Goal: Find specific page/section: Locate a particular part of the current website

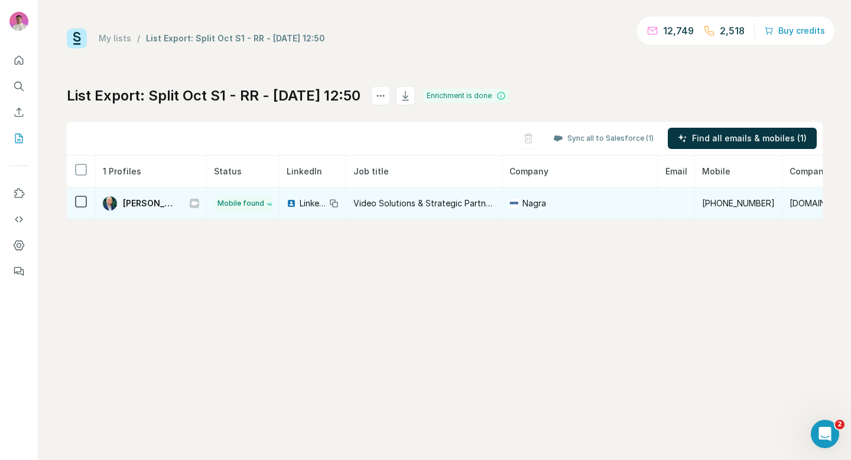
click at [671, 206] on td at bounding box center [676, 203] width 37 height 32
click at [668, 195] on td at bounding box center [676, 203] width 37 height 32
click at [87, 203] on icon at bounding box center [81, 201] width 14 height 14
click at [140, 203] on span "[PERSON_NAME]" at bounding box center [150, 203] width 55 height 12
click at [148, 203] on span "[PERSON_NAME]" at bounding box center [150, 203] width 55 height 12
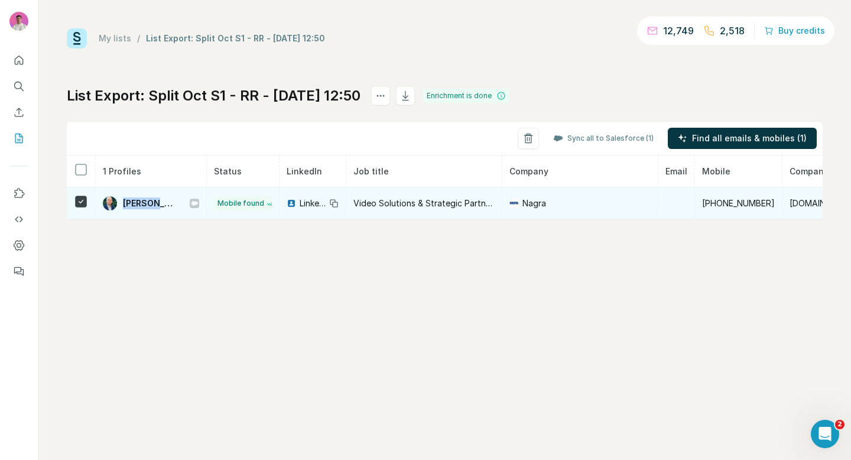
click at [148, 203] on span "[PERSON_NAME]" at bounding box center [150, 203] width 55 height 12
click at [168, 201] on span "[PERSON_NAME]" at bounding box center [150, 203] width 55 height 12
click at [154, 201] on span "[PERSON_NAME]" at bounding box center [150, 203] width 55 height 12
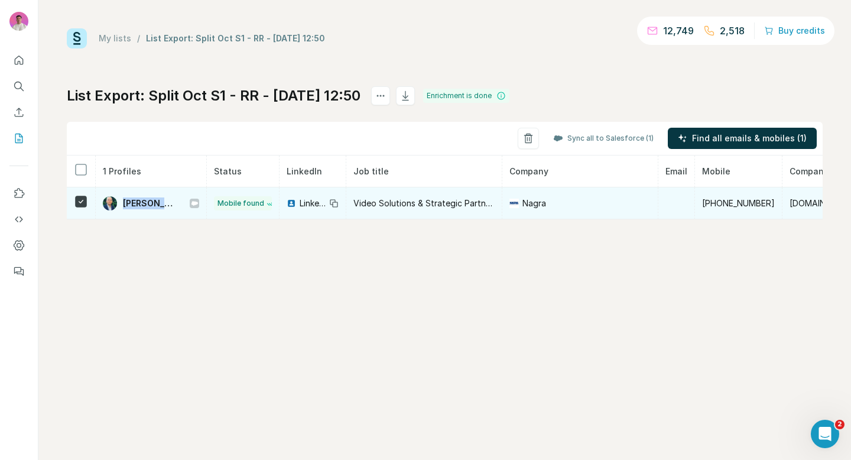
click at [103, 202] on img at bounding box center [110, 203] width 14 height 14
